Goal: Use online tool/utility: Utilize a website feature to perform a specific function

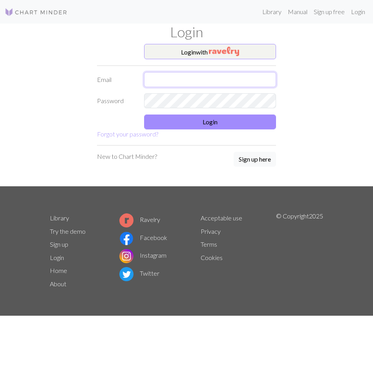
click at [218, 83] on input "text" at bounding box center [210, 79] width 132 height 15
click at [179, 79] on input "text" at bounding box center [210, 79] width 132 height 15
type input "[EMAIL_ADDRESS][DOMAIN_NAME]"
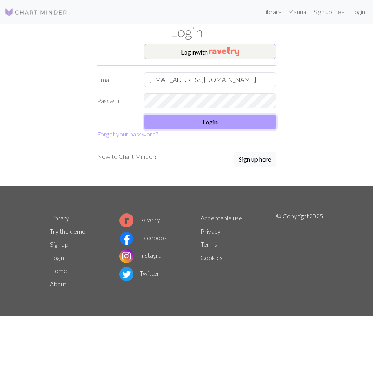
click at [266, 117] on button "Login" at bounding box center [210, 122] width 132 height 15
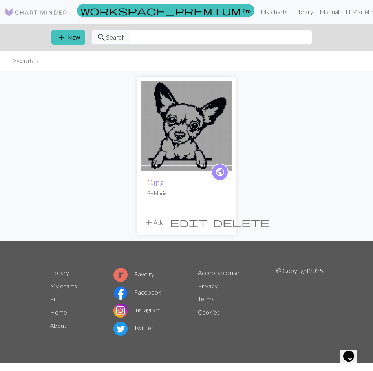
click at [185, 119] on img at bounding box center [186, 126] width 90 height 90
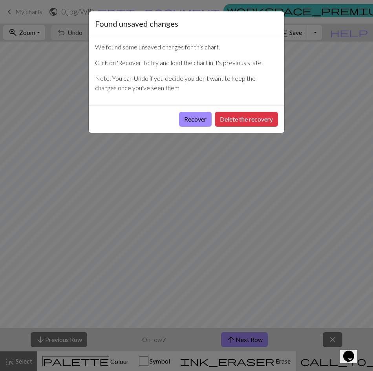
click at [185, 119] on button "Recover" at bounding box center [195, 119] width 33 height 15
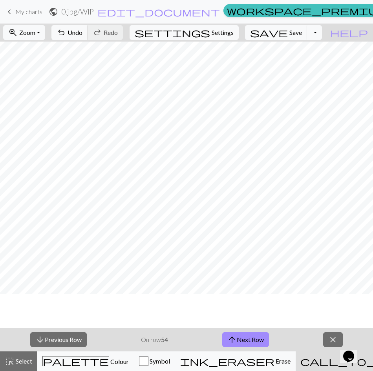
scroll to position [236, 0]
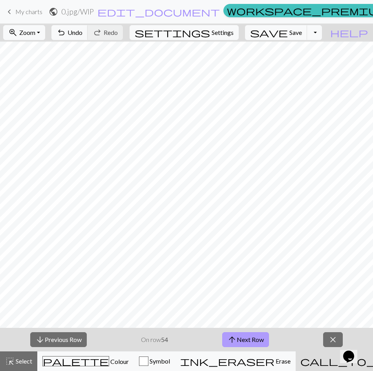
click at [240, 335] on button "arrow_upward Next Row" at bounding box center [245, 340] width 47 height 15
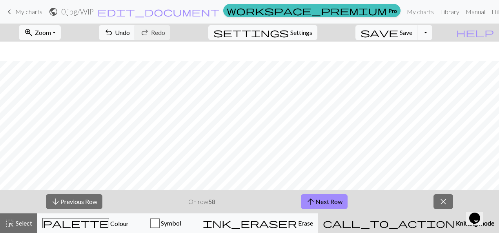
scroll to position [118, 0]
click at [61, 33] on button "zoom_in Zoom Zoom" at bounding box center [40, 32] width 42 height 15
click at [65, 95] on button "50%" at bounding box center [51, 94] width 62 height 13
click at [61, 31] on button "zoom_in Zoom Zoom" at bounding box center [40, 32] width 42 height 15
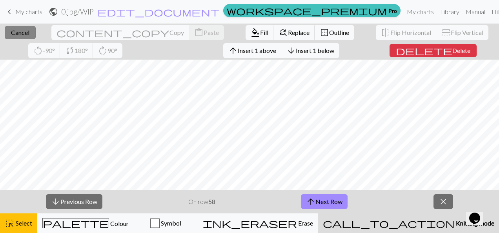
click at [11, 33] on span "Cancel" at bounding box center [20, 32] width 18 height 7
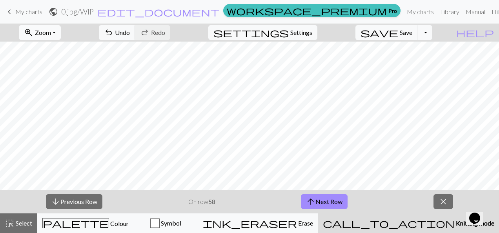
click at [61, 36] on button "zoom_in Zoom Zoom" at bounding box center [40, 32] width 42 height 15
click at [55, 48] on button "Fit all" at bounding box center [51, 49] width 62 height 13
click at [51, 33] on span "Zoom" at bounding box center [43, 32] width 16 height 7
click at [53, 63] on button "Fit width" at bounding box center [51, 62] width 62 height 13
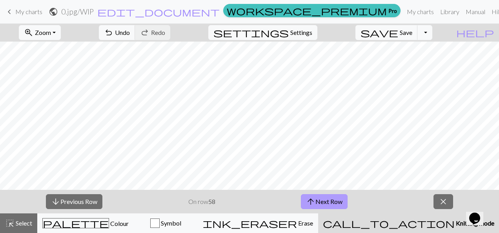
click at [326, 200] on button "arrow_upward Next Row" at bounding box center [324, 201] width 47 height 15
